Goal: Task Accomplishment & Management: Manage account settings

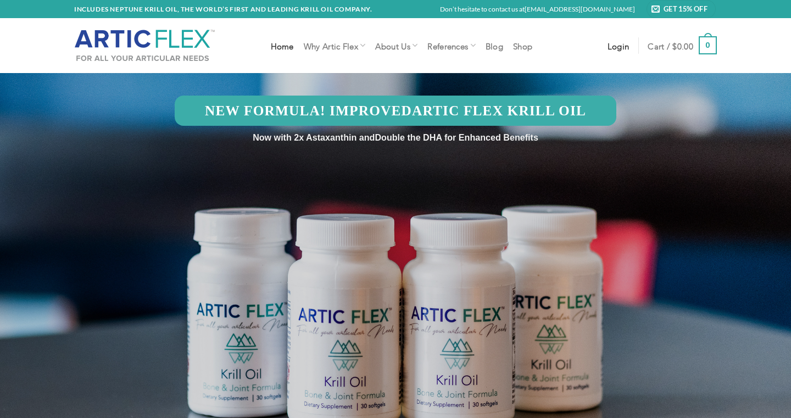
click at [615, 47] on span "Login" at bounding box center [619, 45] width 22 height 9
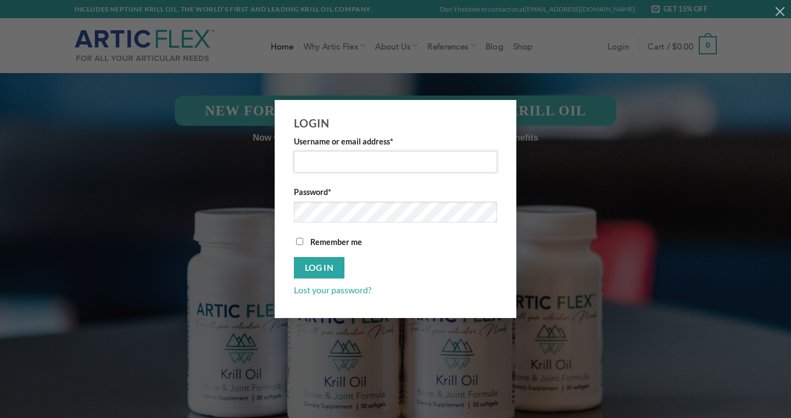
type input "5"
click at [477, 212] on button "Show password" at bounding box center [478, 214] width 21 height 24
click at [319, 274] on button "Log in" at bounding box center [319, 267] width 51 height 21
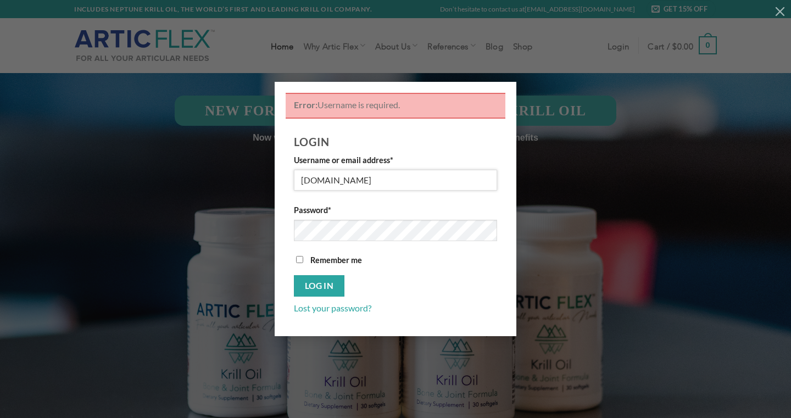
click at [339, 181] on input "raybhere2yahoo.com" at bounding box center [395, 180] width 203 height 21
type input "raybhere@yahoo.com"
click at [319, 286] on button "Log in" at bounding box center [319, 285] width 51 height 21
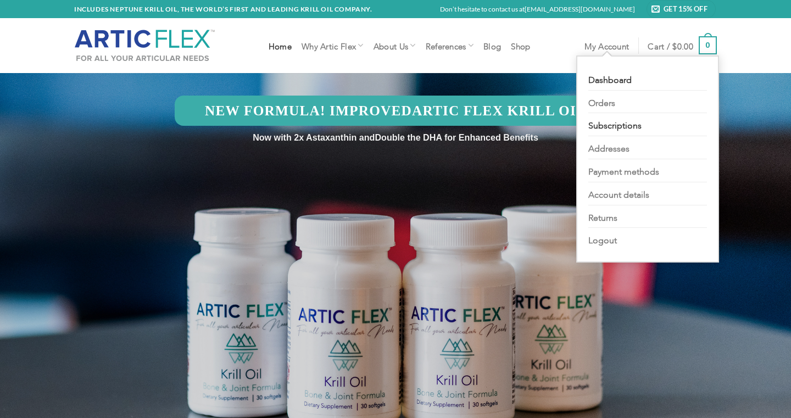
click at [603, 117] on link "Subscriptions" at bounding box center [647, 124] width 119 height 23
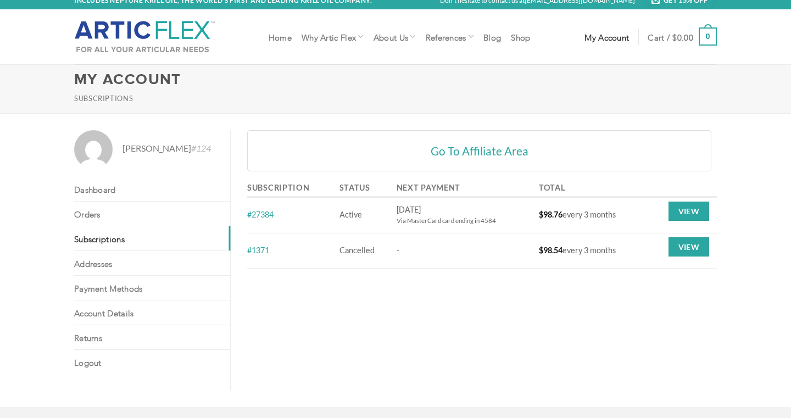
scroll to position [12, 0]
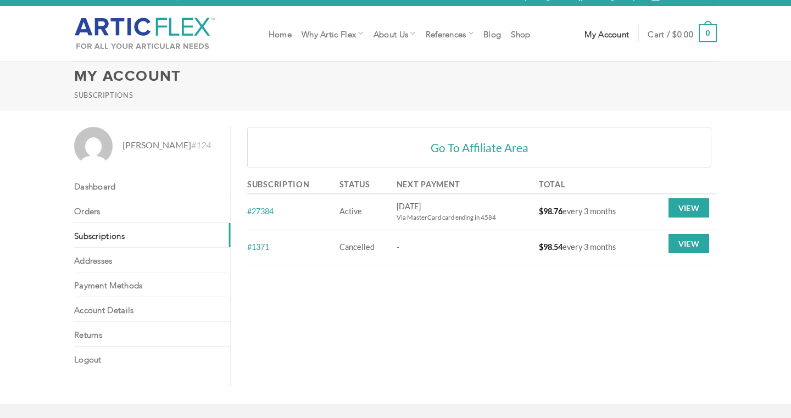
click at [158, 164] on div "Lucille #124" at bounding box center [152, 146] width 156 height 38
click at [130, 306] on link "Account details" at bounding box center [152, 309] width 156 height 24
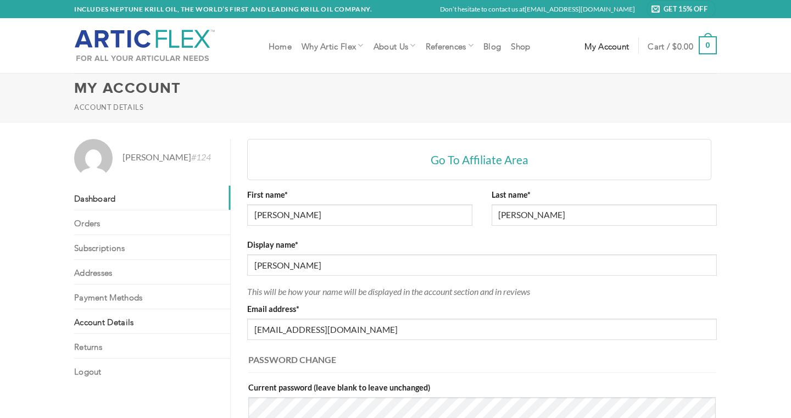
click at [101, 198] on link "Dashboard" at bounding box center [152, 198] width 156 height 24
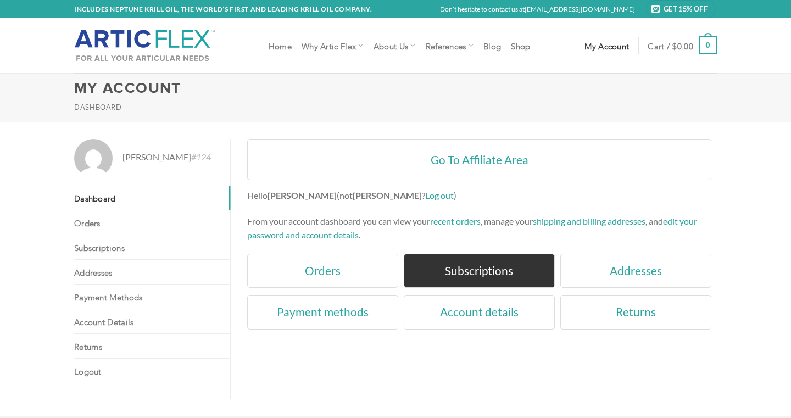
click at [449, 263] on link "Subscriptions" at bounding box center [479, 271] width 151 height 35
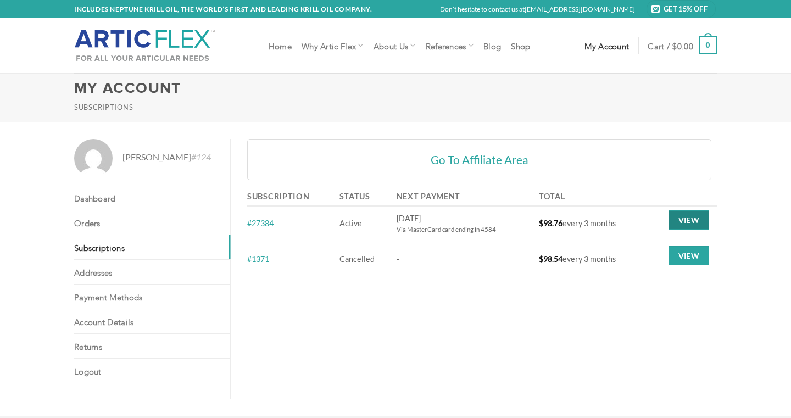
click at [679, 218] on link "View" at bounding box center [689, 220] width 41 height 20
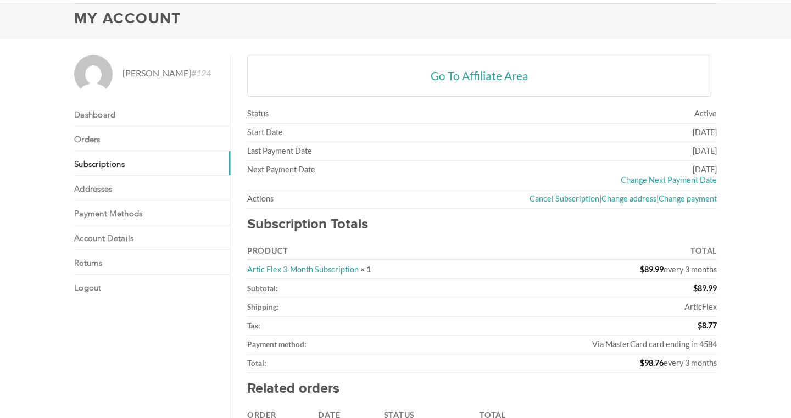
scroll to position [70, 0]
click at [647, 177] on link "Change Next Payment Date" at bounding box center [669, 179] width 96 height 9
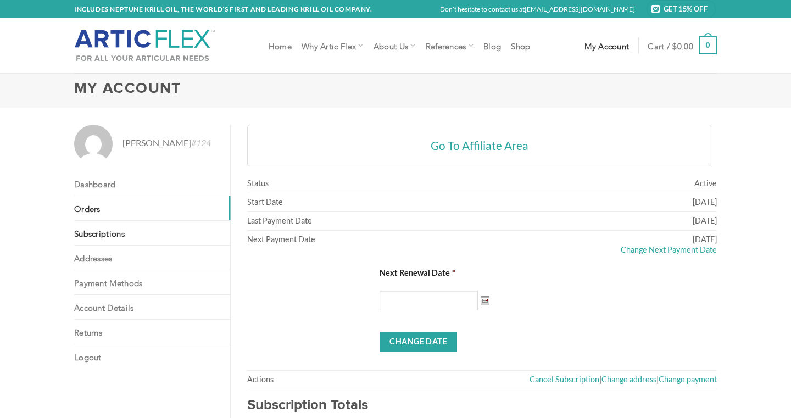
click at [119, 205] on link "Orders" at bounding box center [152, 208] width 156 height 24
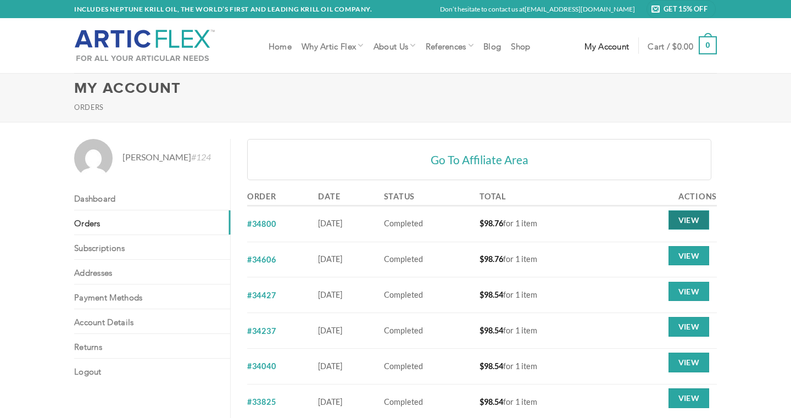
click at [676, 219] on link "View" at bounding box center [689, 220] width 41 height 20
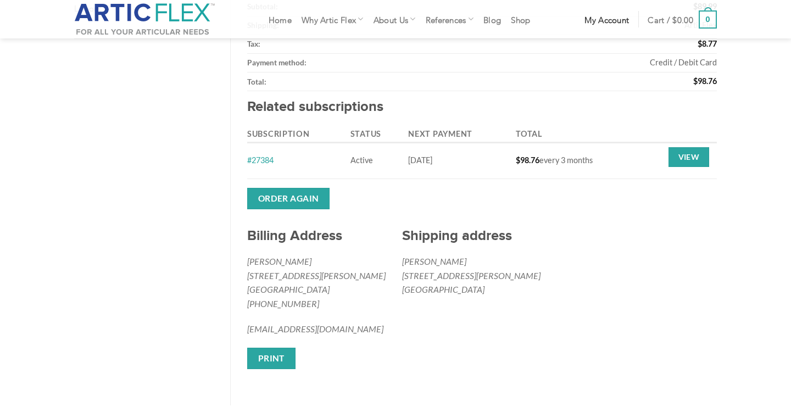
scroll to position [349, 0]
click at [696, 153] on link "View" at bounding box center [689, 157] width 41 height 20
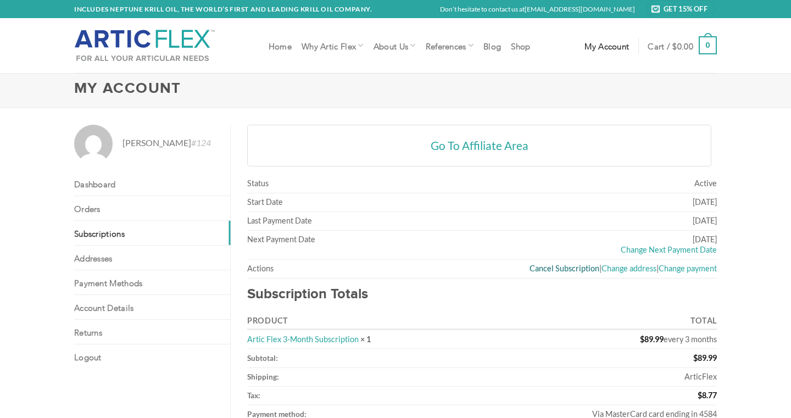
click at [566, 264] on link "Cancel Subscription" at bounding box center [565, 268] width 70 height 9
click at [596, 5] on link "[EMAIL_ADDRESS][DOMAIN_NAME]" at bounding box center [580, 9] width 110 height 8
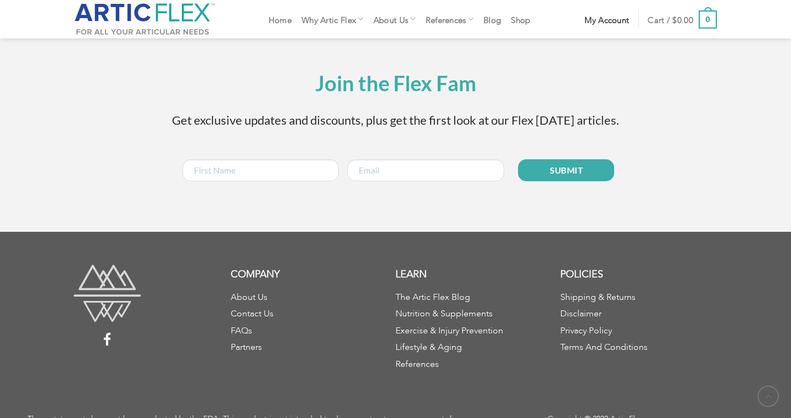
scroll to position [1403, 0]
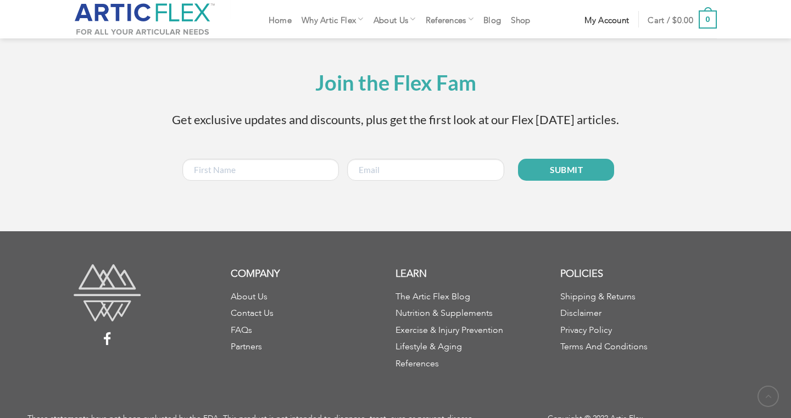
click at [248, 326] on link "FAQs" at bounding box center [241, 328] width 21 height 4
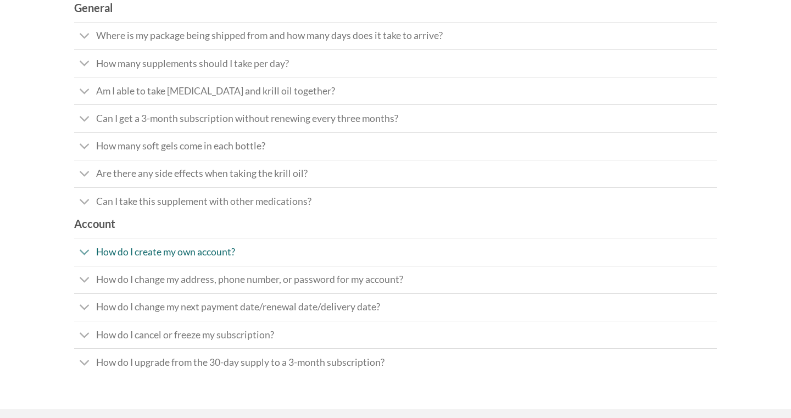
scroll to position [92, 0]
click at [244, 336] on span "How do I cancel or freeze my subscription?" at bounding box center [185, 333] width 178 height 12
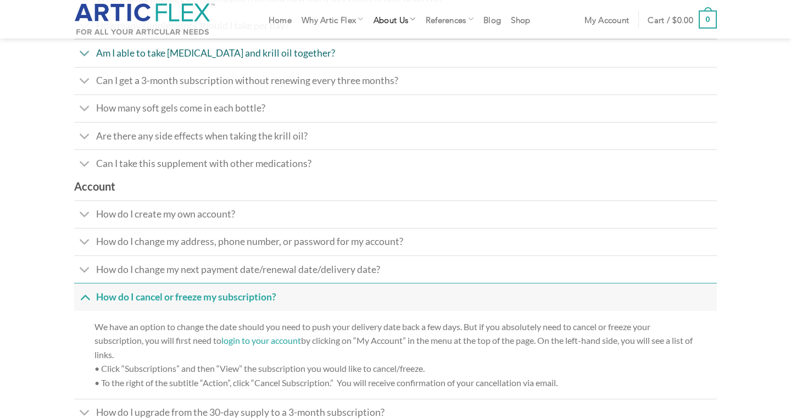
scroll to position [120, 0]
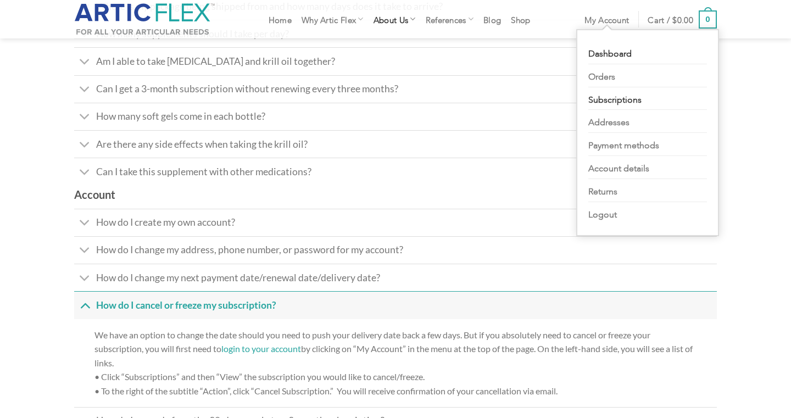
click at [609, 97] on link "Subscriptions" at bounding box center [647, 98] width 119 height 23
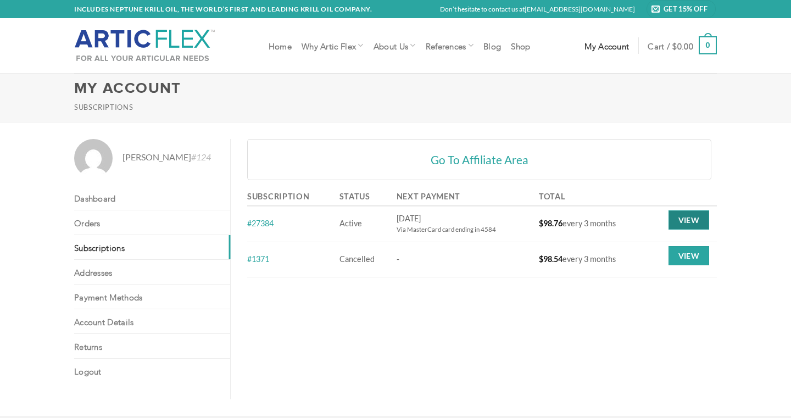
click at [682, 214] on link "View" at bounding box center [689, 220] width 41 height 20
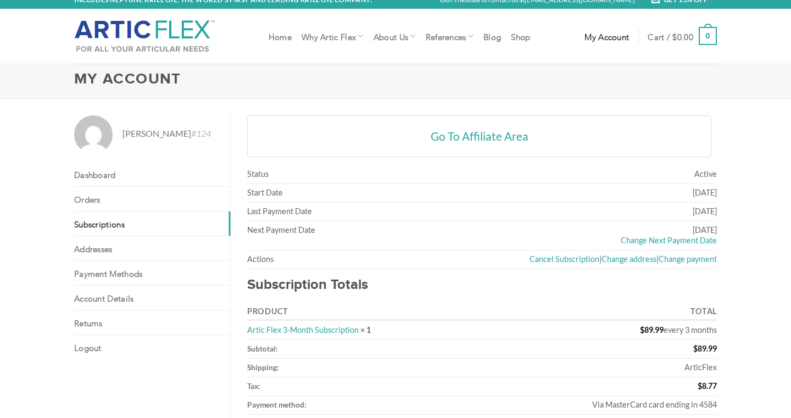
scroll to position [10, 0]
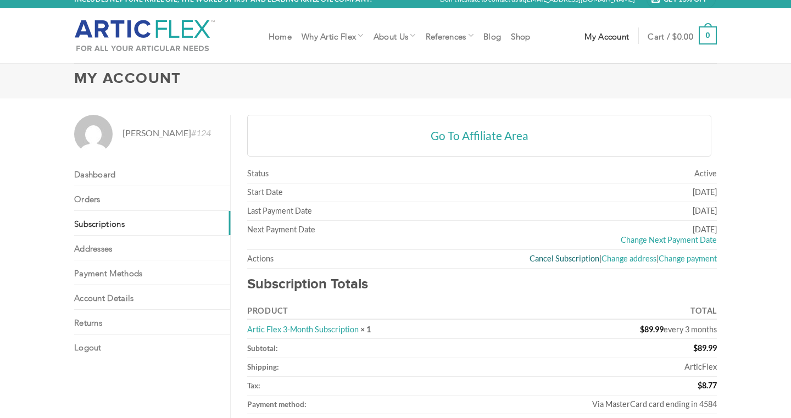
click at [567, 257] on link "Cancel Subscription" at bounding box center [565, 258] width 70 height 9
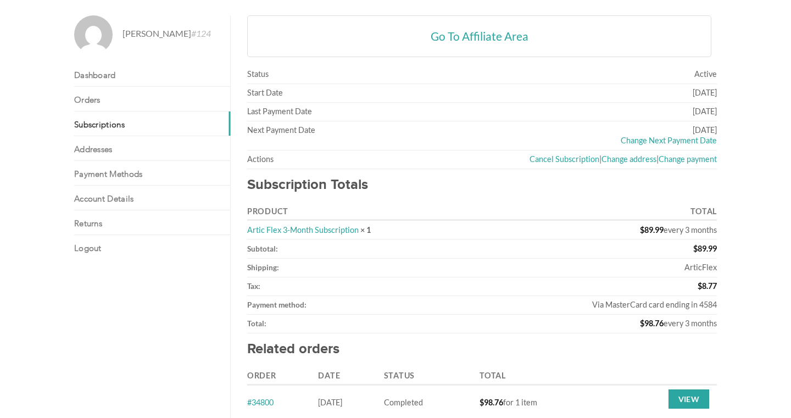
scroll to position [110, 0]
click at [348, 225] on link "Artic Flex 3-Month Subscription" at bounding box center [303, 228] width 112 height 9
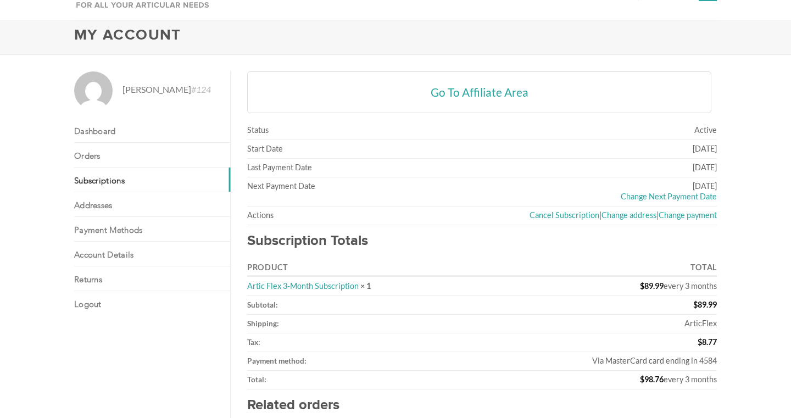
scroll to position [54, 0]
click at [547, 209] on link "Cancel Subscription" at bounding box center [565, 213] width 70 height 9
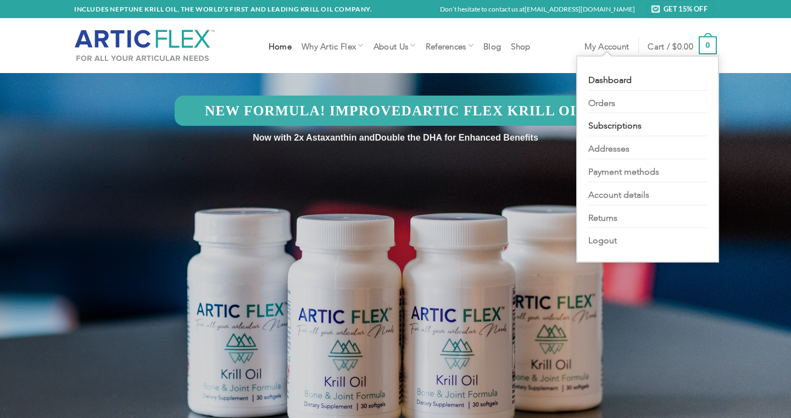
click at [602, 121] on link "Subscriptions" at bounding box center [647, 124] width 119 height 23
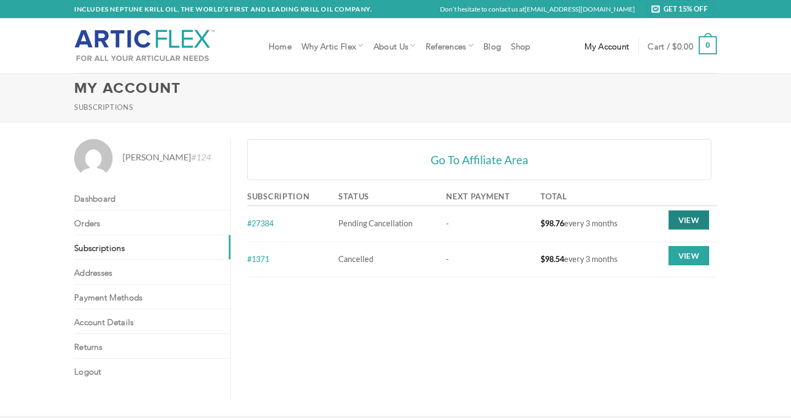
click at [682, 219] on link "View" at bounding box center [689, 220] width 41 height 20
